Goal: Communication & Community: Answer question/provide support

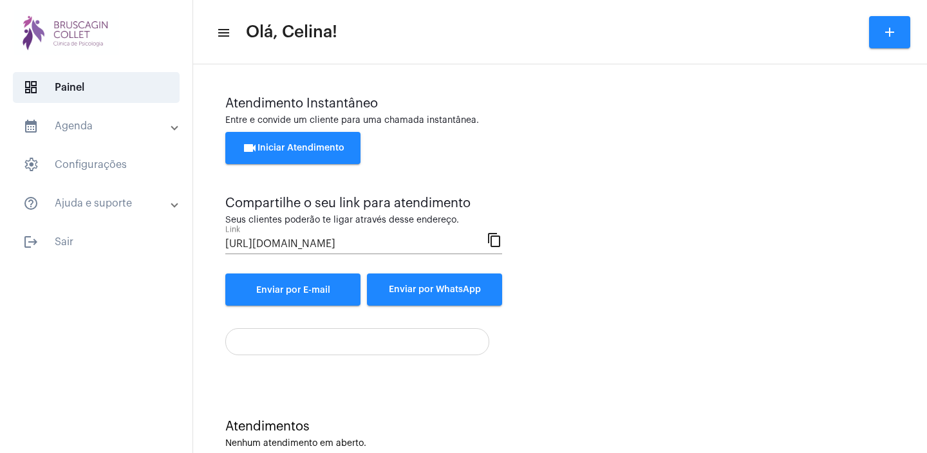
click at [308, 144] on span "videocam Iniciar Atendimento" at bounding box center [293, 148] width 102 height 9
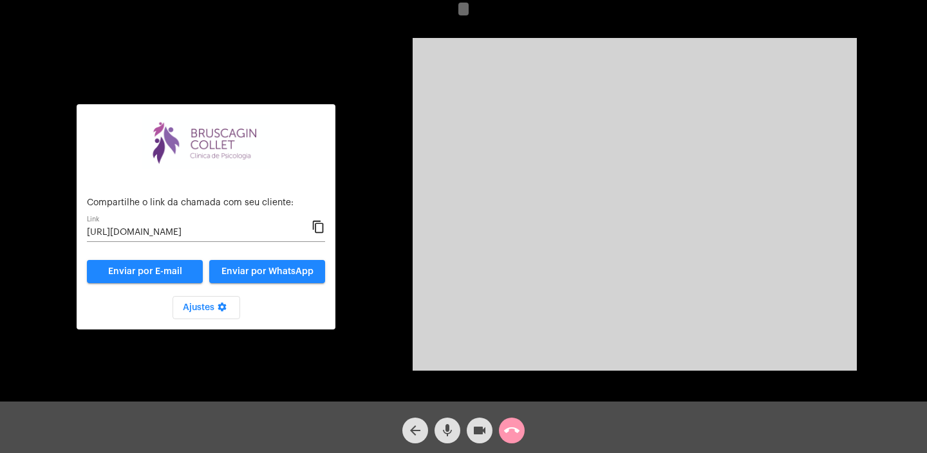
click at [317, 228] on mat-icon "content_copy" at bounding box center [318, 226] width 14 height 15
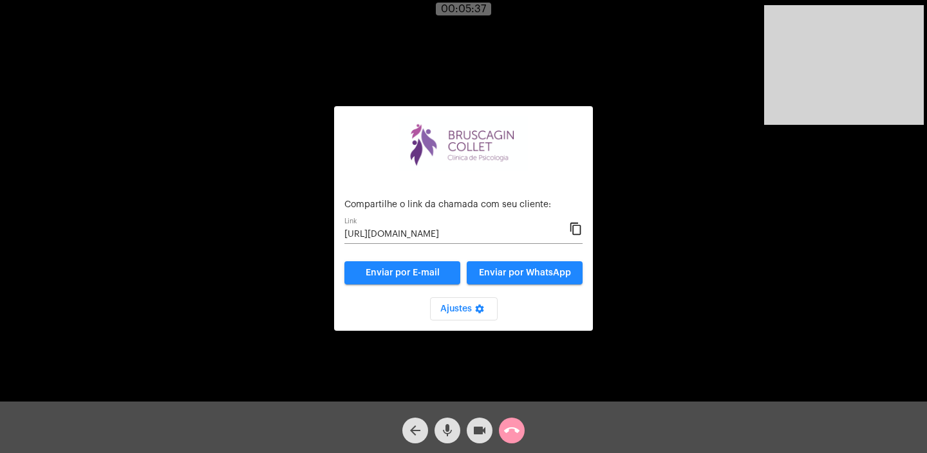
click at [514, 437] on mat-icon "call_end" at bounding box center [511, 430] width 15 height 15
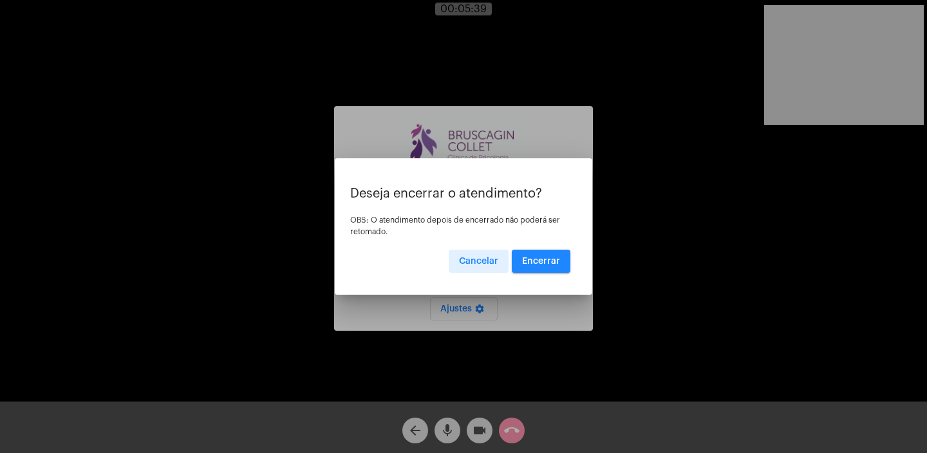
click at [544, 266] on button "Encerrar" at bounding box center [541, 261] width 59 height 23
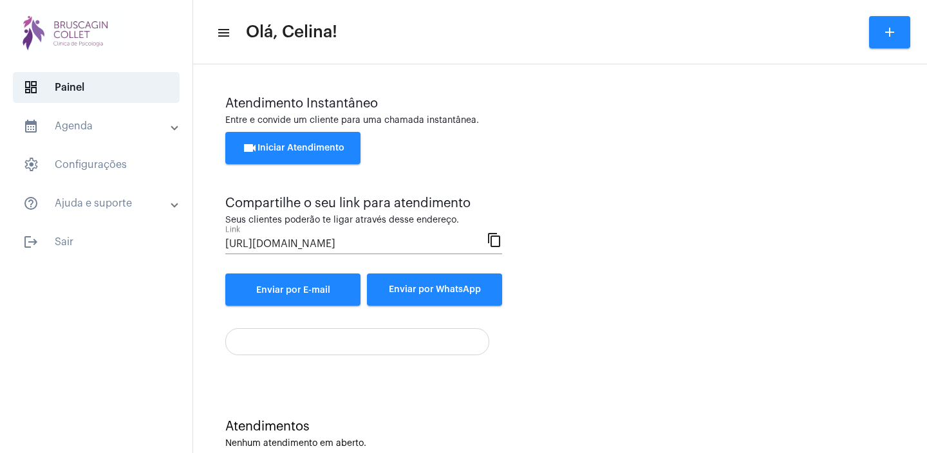
click at [303, 148] on span "videocam Iniciar Atendimento" at bounding box center [293, 148] width 102 height 9
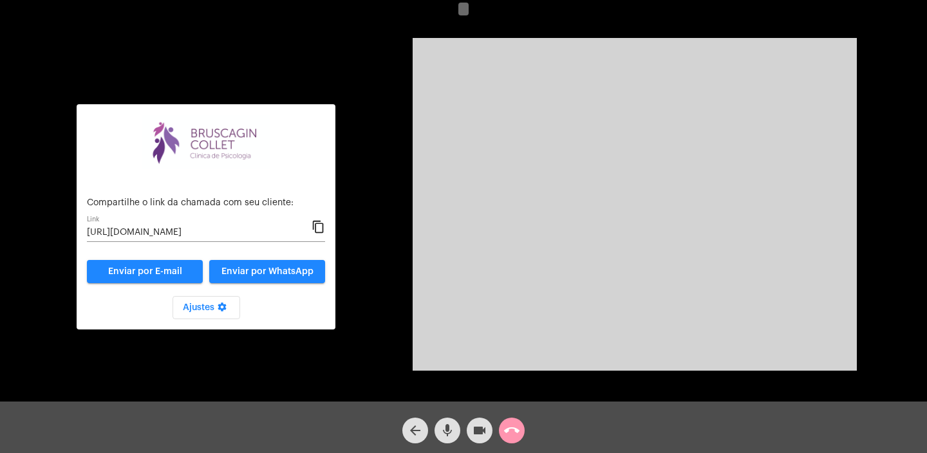
click at [317, 229] on mat-icon "content_copy" at bounding box center [318, 226] width 14 height 15
